Goal: Information Seeking & Learning: Learn about a topic

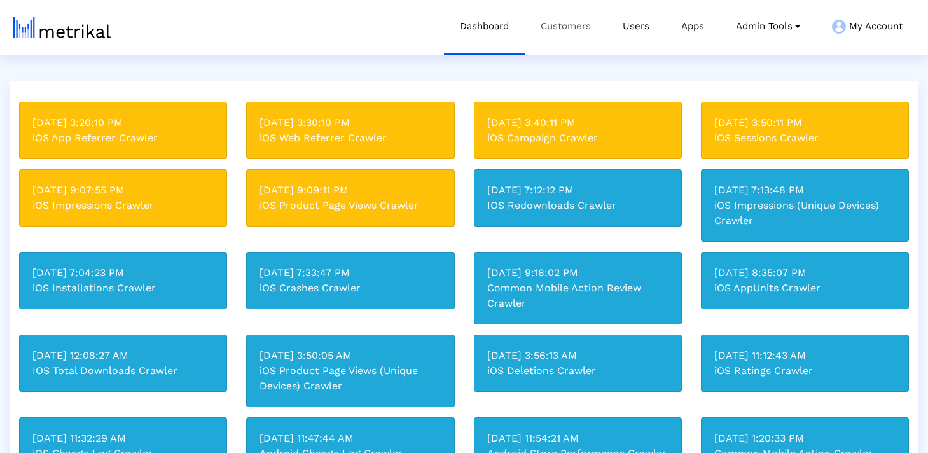
click at [578, 16] on link "Customers" at bounding box center [566, 26] width 82 height 53
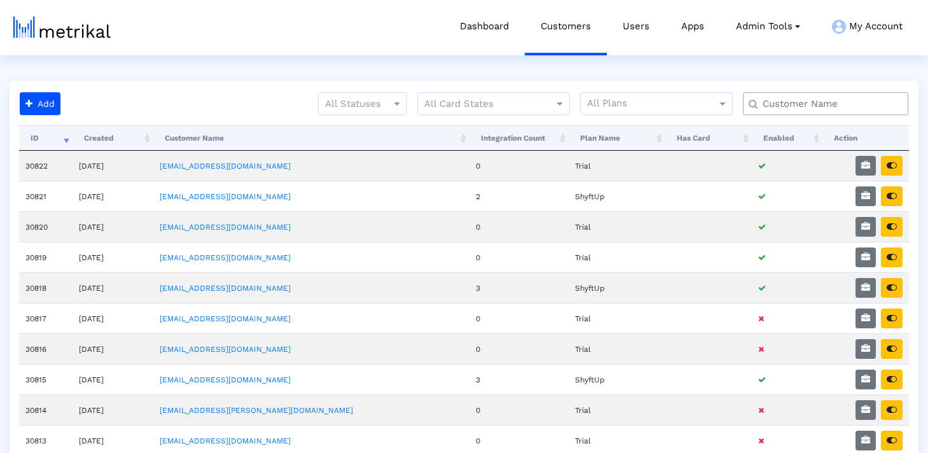
click at [785, 103] on input "text" at bounding box center [827, 103] width 149 height 13
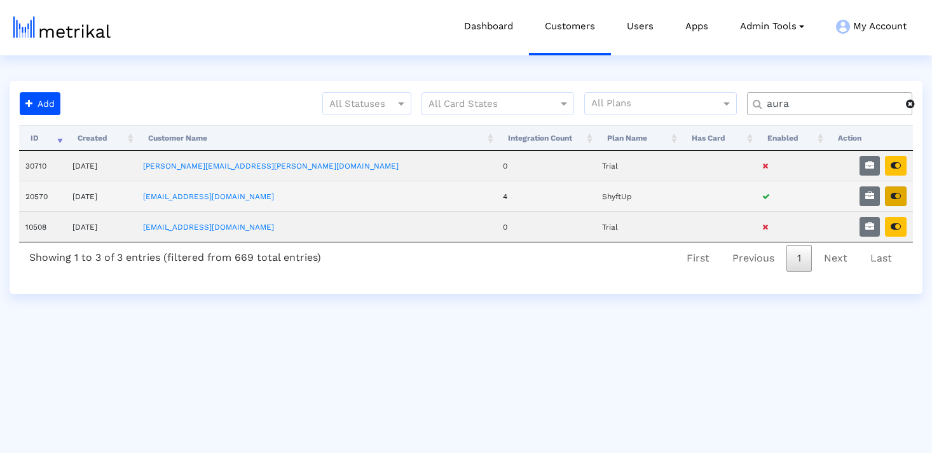
type input "aura"
click at [895, 190] on button "button" at bounding box center [896, 196] width 22 height 20
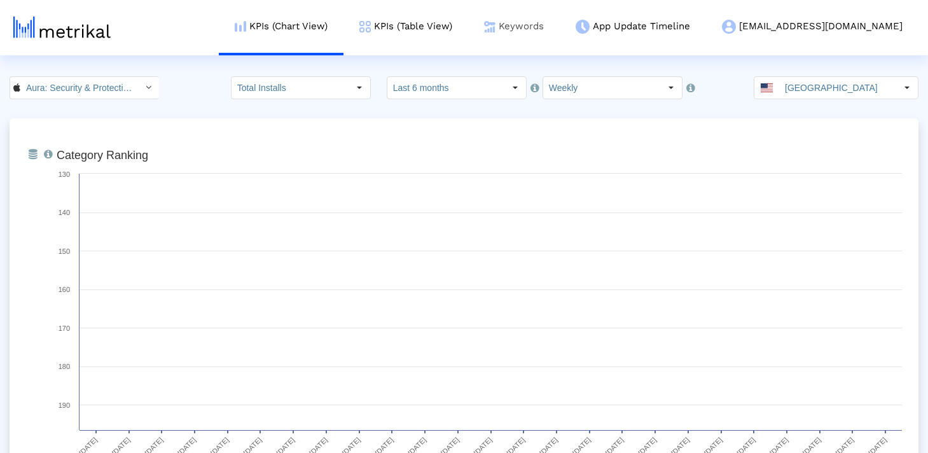
click at [495, 24] on img at bounding box center [489, 26] width 11 height 11
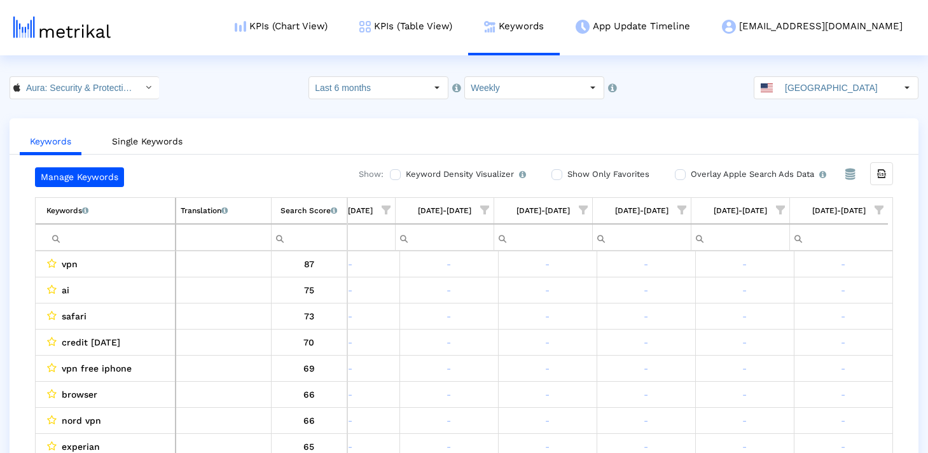
scroll to position [25, 0]
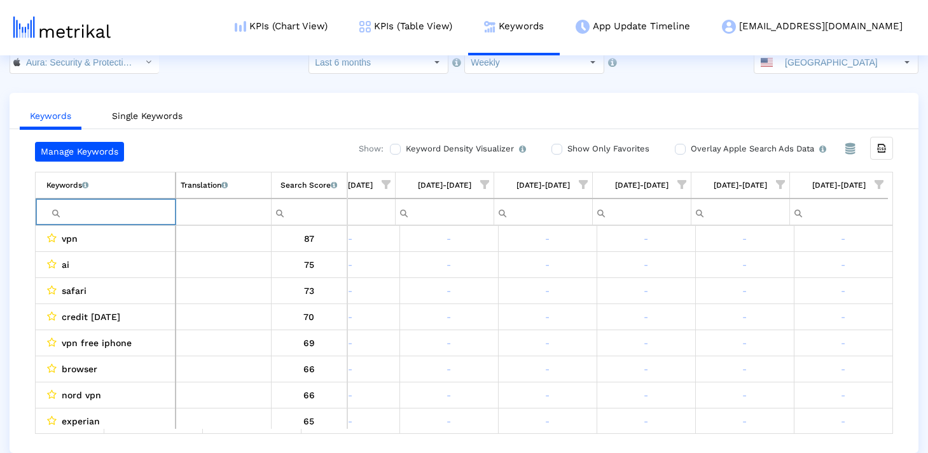
click at [102, 202] on input "Filter cell" at bounding box center [110, 212] width 128 height 21
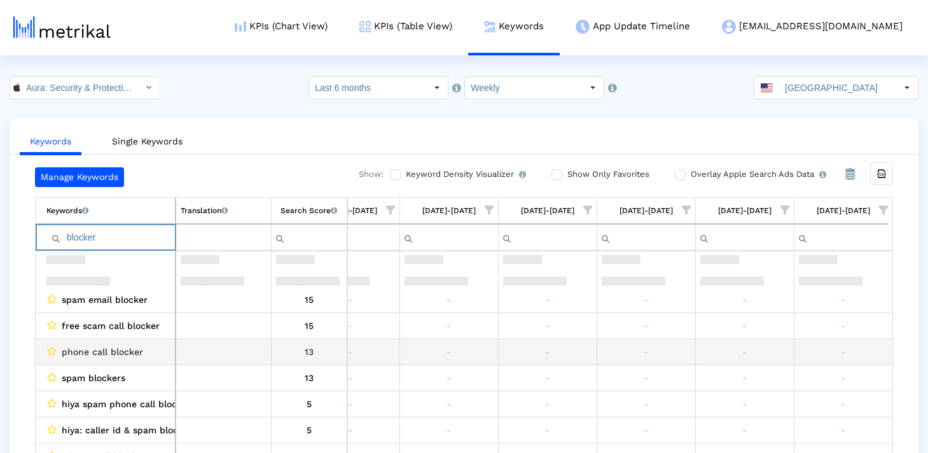
scroll to position [0, 0]
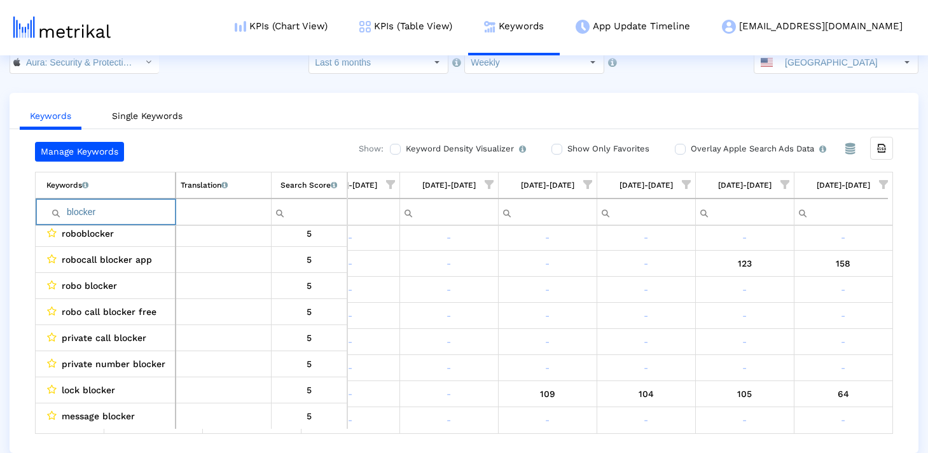
click at [102, 207] on input "blocker" at bounding box center [110, 212] width 128 height 21
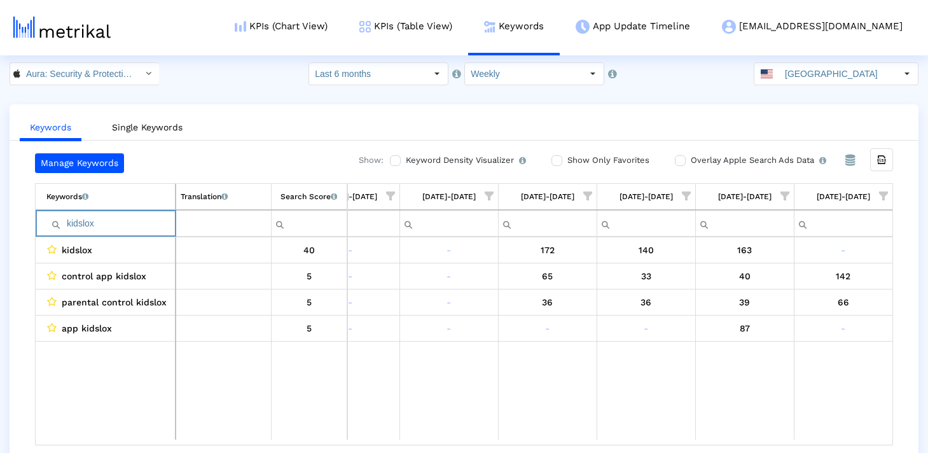
click at [132, 217] on input "kidslox" at bounding box center [110, 223] width 128 height 21
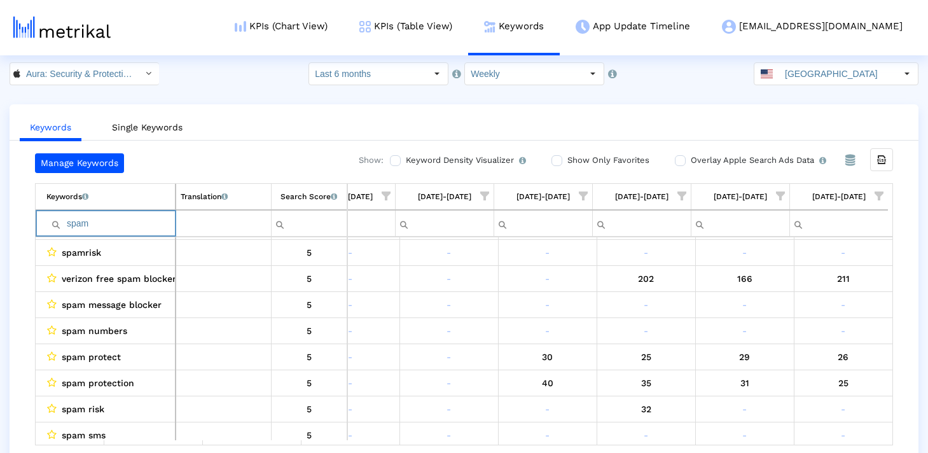
click at [150, 219] on input "spam" at bounding box center [110, 223] width 128 height 21
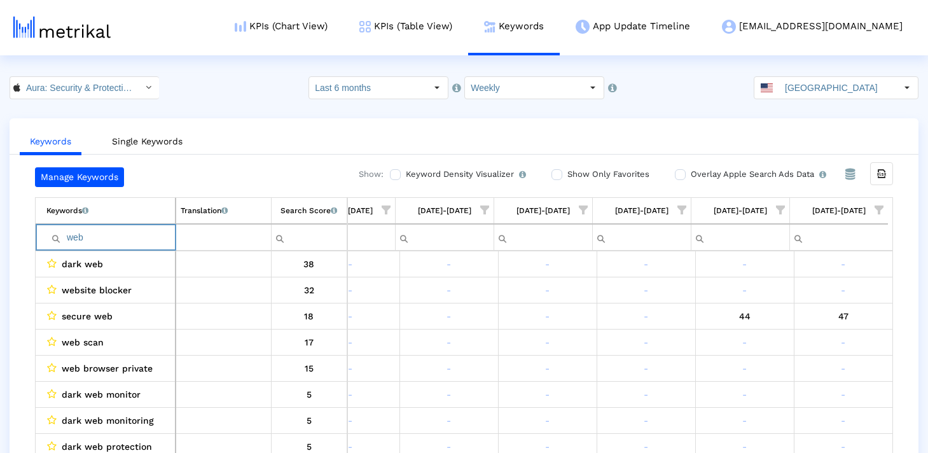
click at [123, 242] on input "web" at bounding box center [110, 237] width 128 height 21
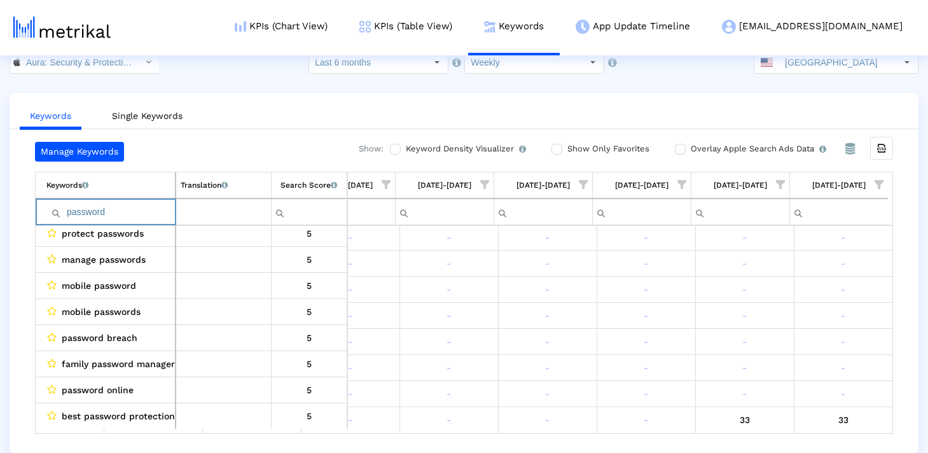
click at [130, 217] on input "password" at bounding box center [110, 212] width 128 height 21
click at [142, 208] on input "manager" at bounding box center [110, 212] width 128 height 21
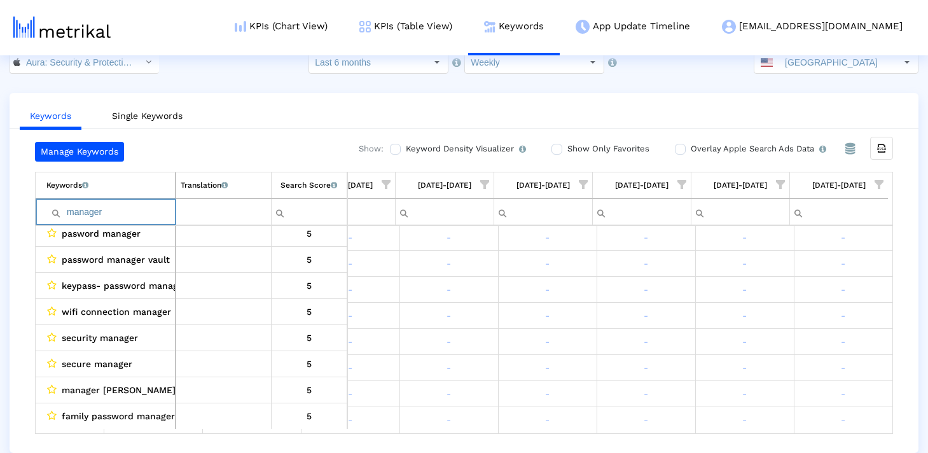
click at [142, 208] on input "manager" at bounding box center [110, 212] width 128 height 21
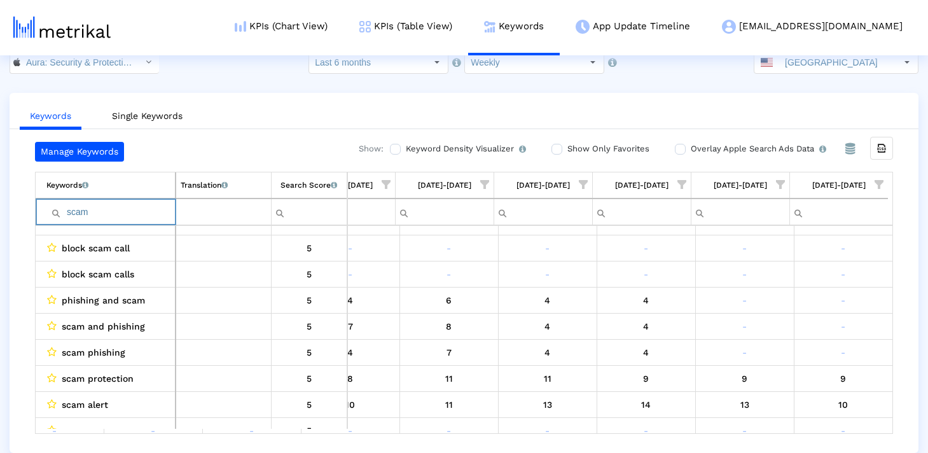
click at [121, 214] on input "scam" at bounding box center [110, 212] width 128 height 21
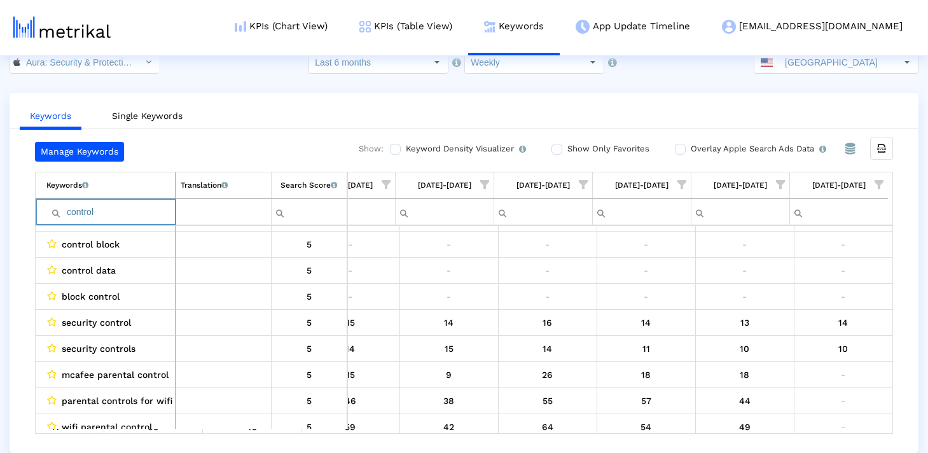
click at [96, 211] on input "control" at bounding box center [110, 212] width 128 height 21
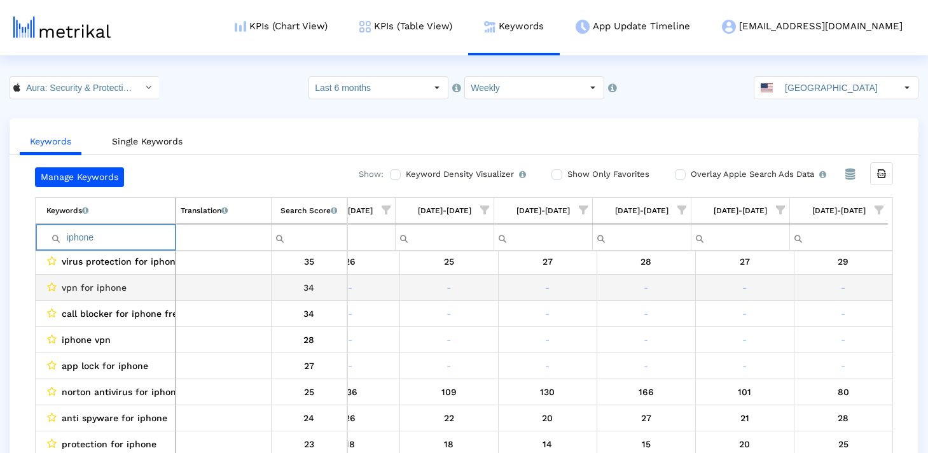
scroll to position [200, 0]
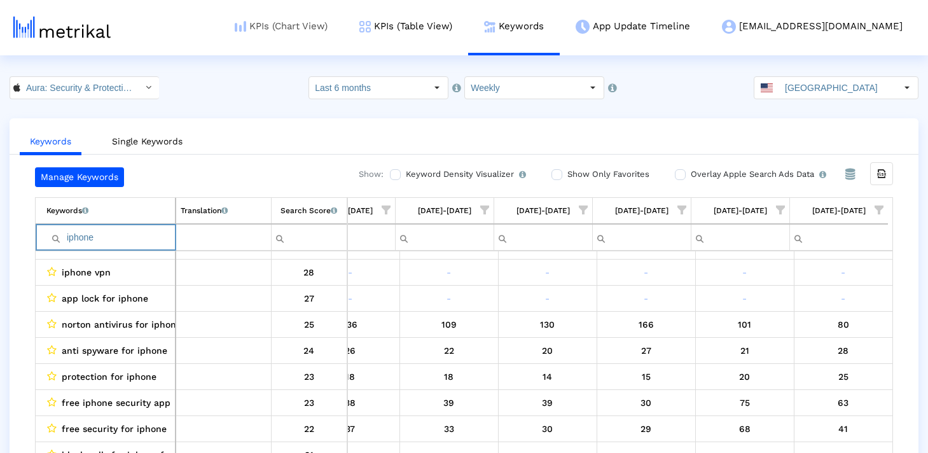
type input "iphone"
click at [103, 245] on input "iphone" at bounding box center [110, 237] width 128 height 21
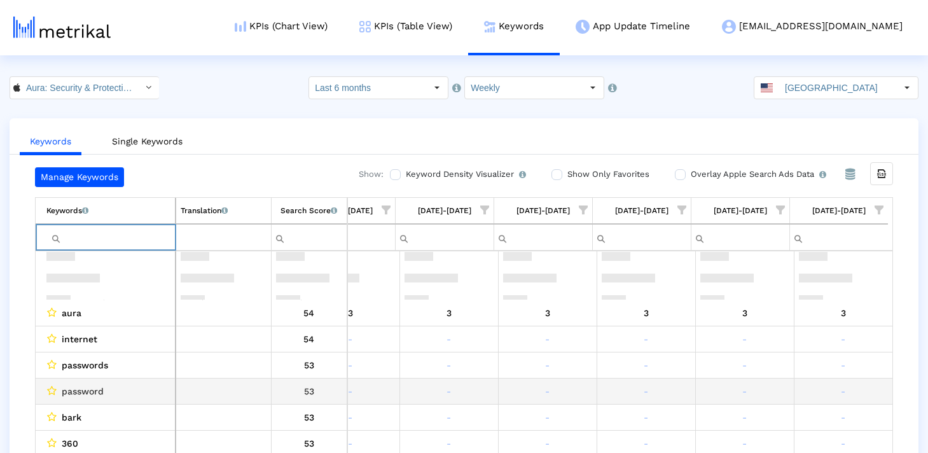
scroll to position [651, 1923]
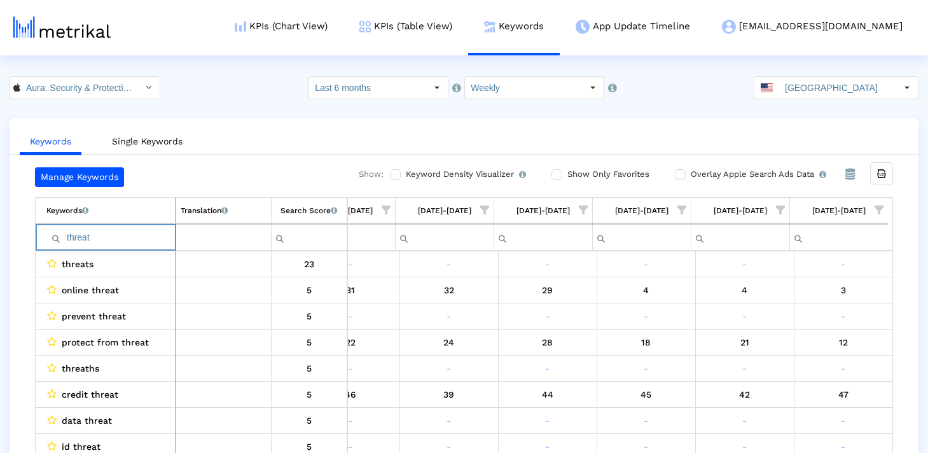
click at [85, 240] on input "threat" at bounding box center [110, 237] width 128 height 21
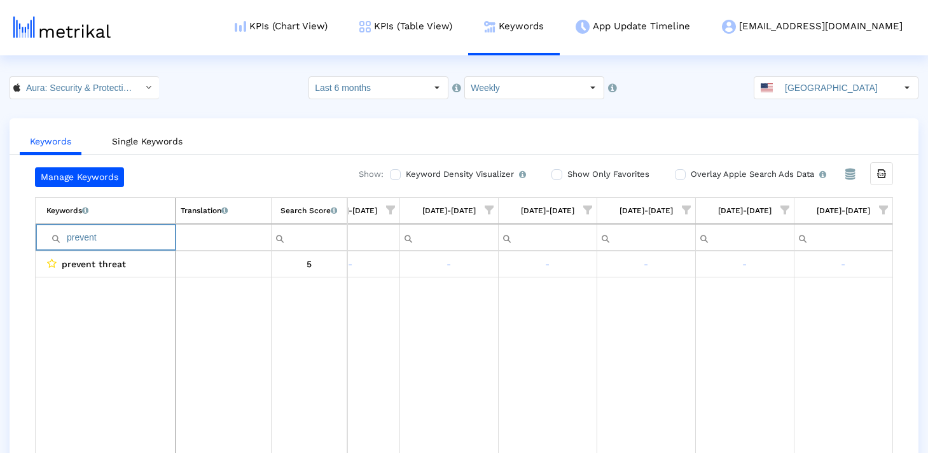
click at [109, 241] on input "prevent" at bounding box center [110, 237] width 128 height 21
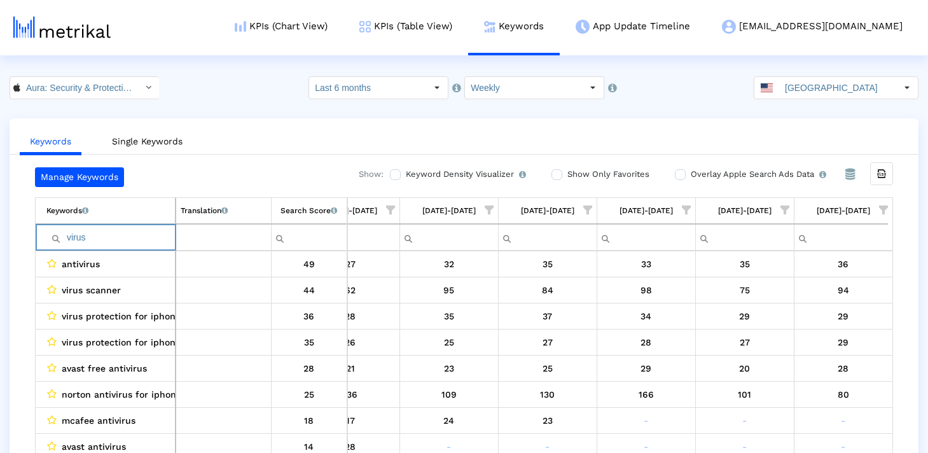
click at [131, 240] on input "virus" at bounding box center [110, 237] width 128 height 21
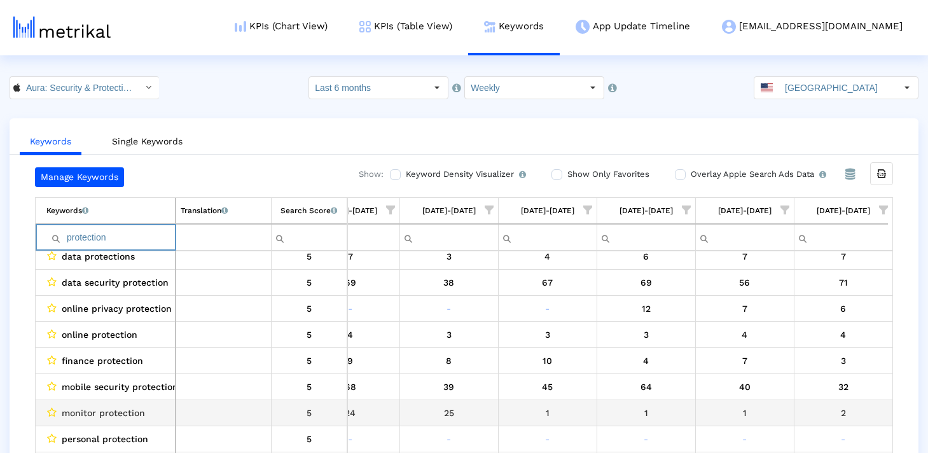
scroll to position [624, 0]
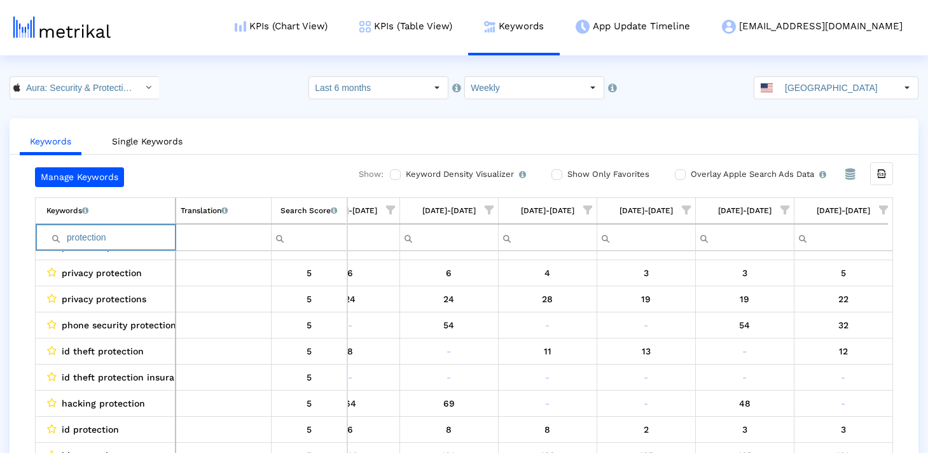
click at [109, 234] on input "protection" at bounding box center [110, 237] width 128 height 21
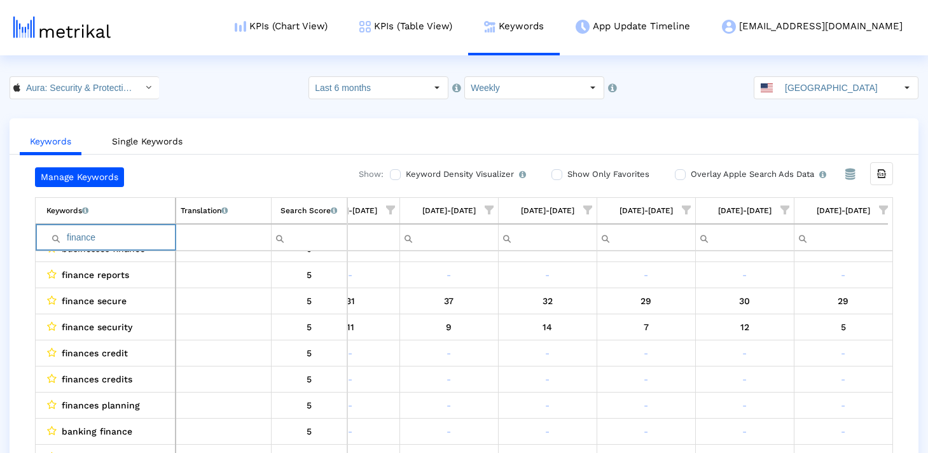
click at [125, 240] on input "finance" at bounding box center [110, 237] width 128 height 21
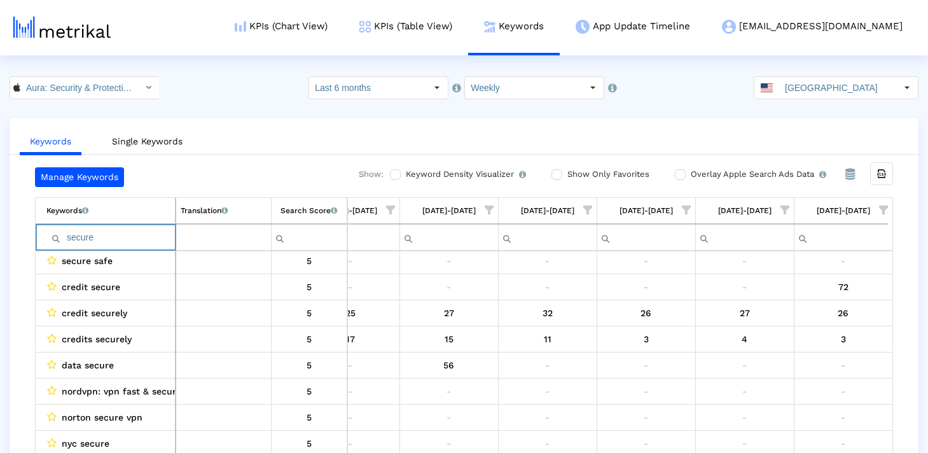
type input "secure"
